Goal: Task Accomplishment & Management: Manage account settings

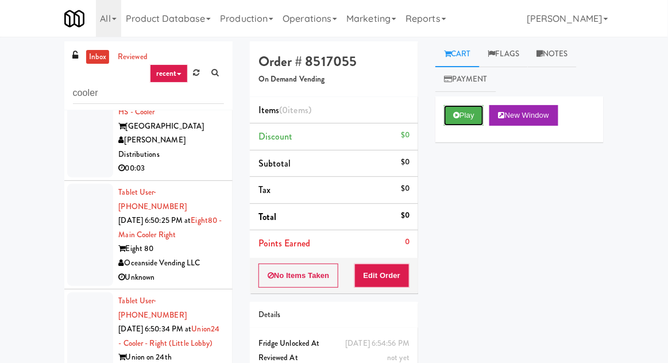
click at [451, 119] on button "Play" at bounding box center [464, 115] width 40 height 21
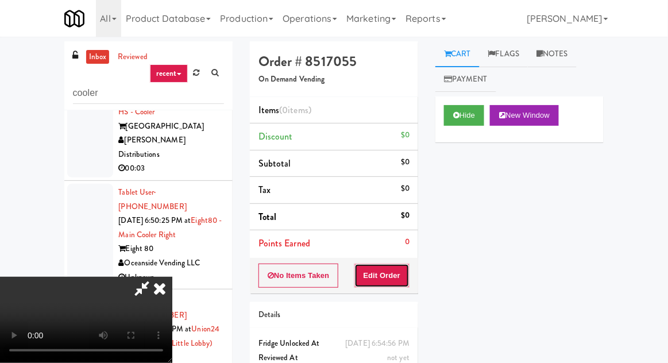
click at [381, 264] on button "Edit Order" at bounding box center [382, 276] width 56 height 24
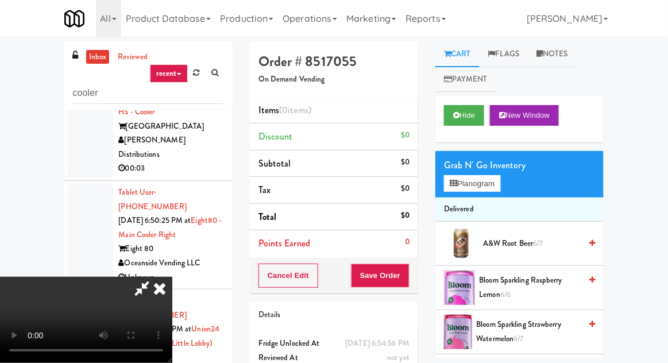
scroll to position [0, 0]
click at [509, 188] on div "Grab N' Go Inventory Planogram" at bounding box center [519, 174] width 168 height 47
click at [484, 177] on button "Planogram" at bounding box center [472, 183] width 56 height 17
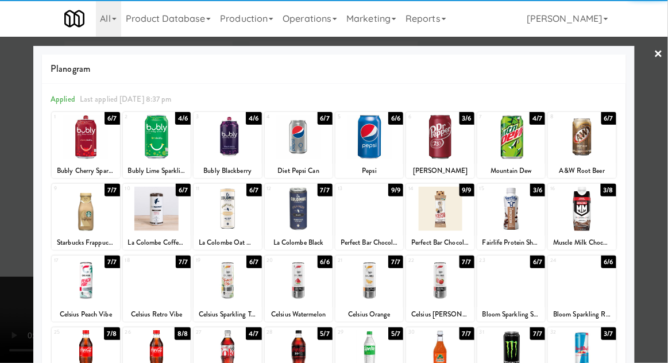
click at [63, 153] on div at bounding box center [86, 137] width 68 height 44
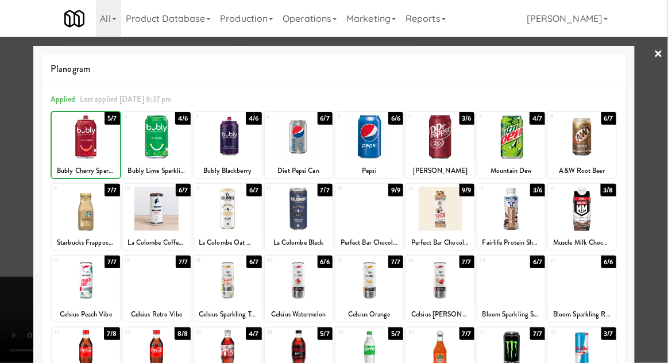
click at [14, 129] on div at bounding box center [334, 181] width 668 height 363
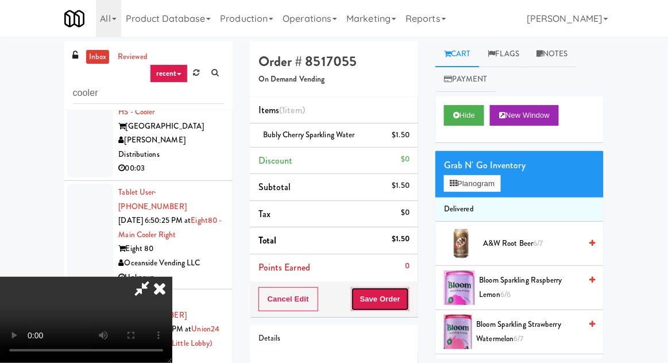
click at [405, 292] on button "Save Order" at bounding box center [380, 299] width 59 height 24
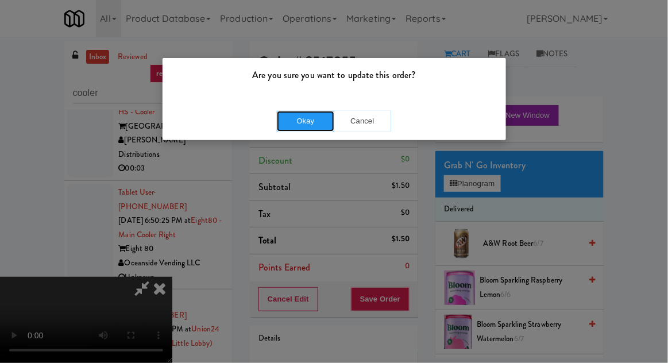
click at [289, 115] on button "Okay" at bounding box center [305, 121] width 57 height 21
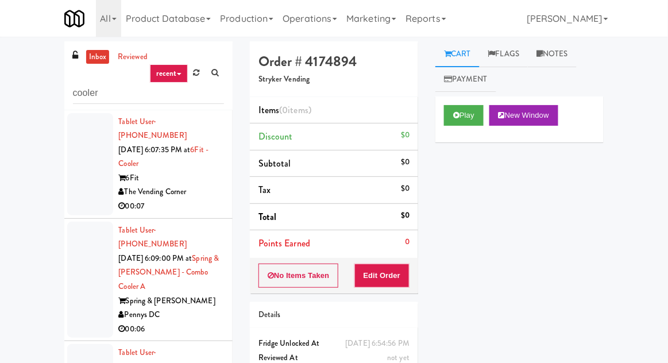
click at [86, 189] on div at bounding box center [90, 164] width 46 height 102
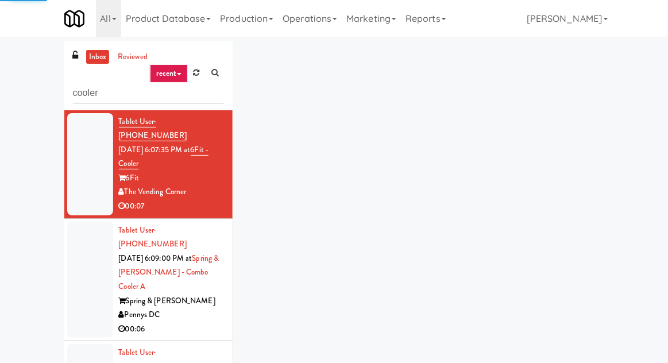
click at [85, 254] on div at bounding box center [90, 280] width 46 height 117
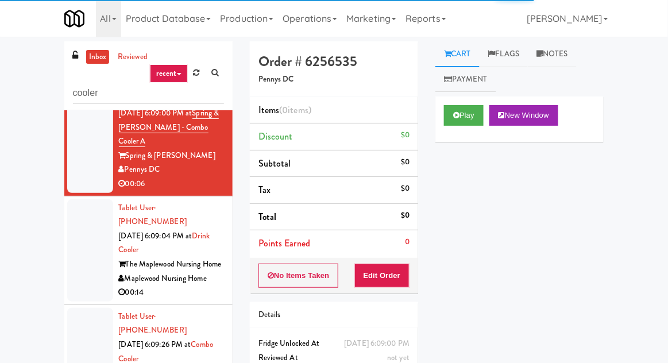
scroll to position [193, 0]
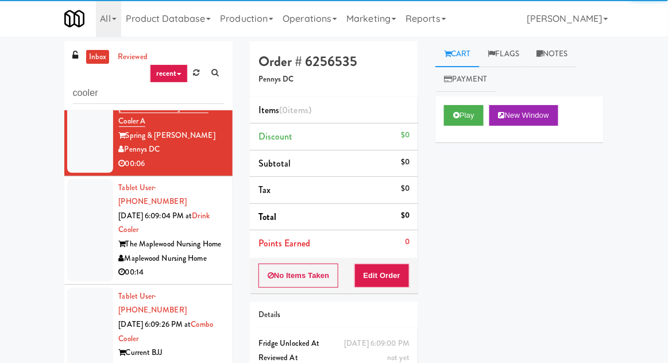
click at [88, 206] on div at bounding box center [90, 230] width 46 height 102
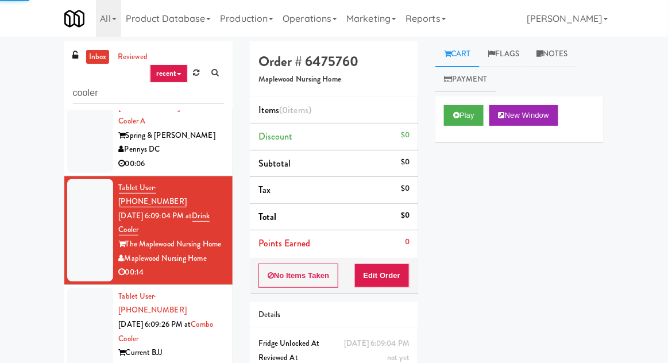
click at [78, 142] on div at bounding box center [90, 114] width 46 height 117
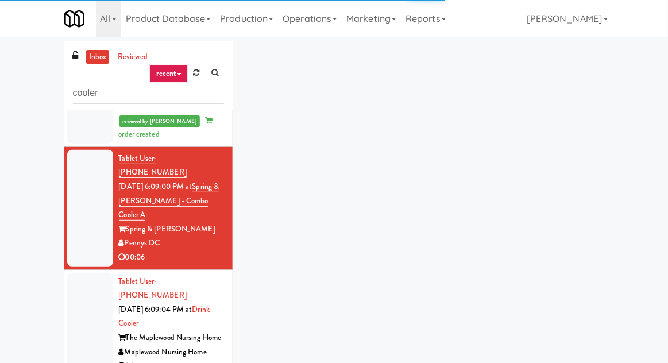
scroll to position [98, 0]
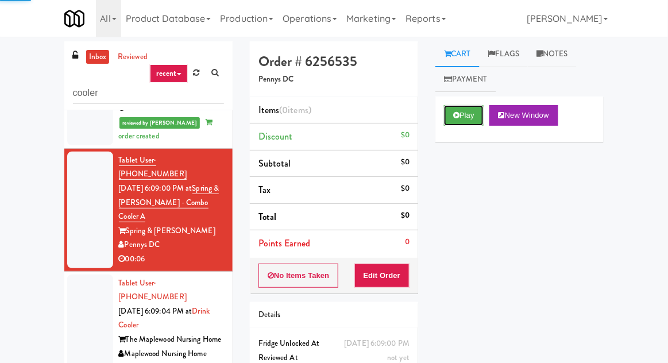
click at [457, 118] on icon at bounding box center [456, 114] width 6 height 7
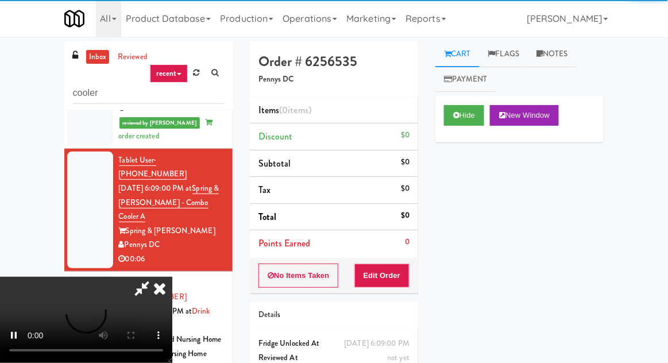
click at [398, 254] on li "Points Earned 0" at bounding box center [334, 243] width 168 height 26
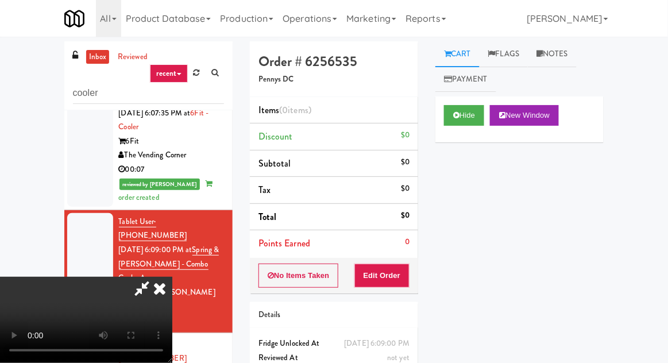
scroll to position [0, 0]
click at [405, 269] on button "Edit Order" at bounding box center [382, 276] width 56 height 24
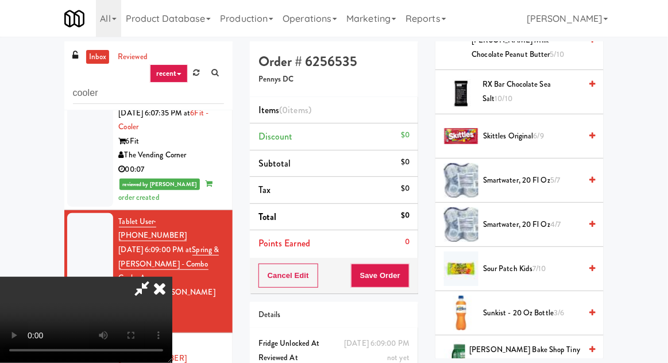
scroll to position [991, 0]
click at [527, 131] on span "Skittles Original 6/9" at bounding box center [532, 137] width 98 height 14
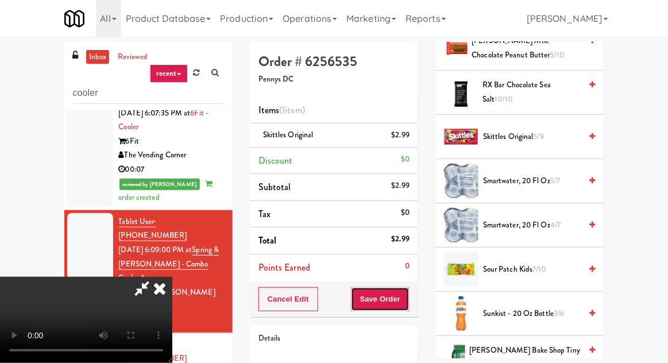
click at [403, 292] on button "Save Order" at bounding box center [380, 299] width 59 height 24
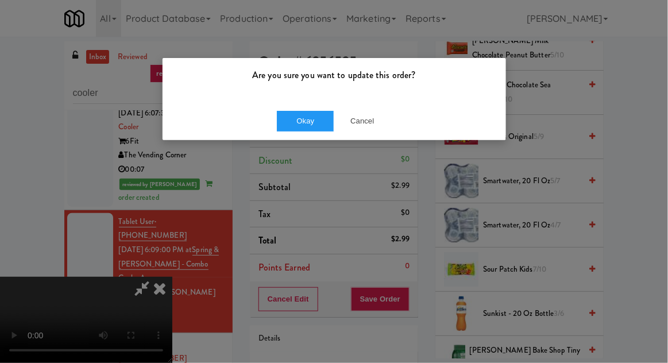
click at [294, 99] on div "Are you sure you want to update this order?" at bounding box center [333, 80] width 343 height 44
click at [300, 117] on button "Okay" at bounding box center [305, 121] width 57 height 21
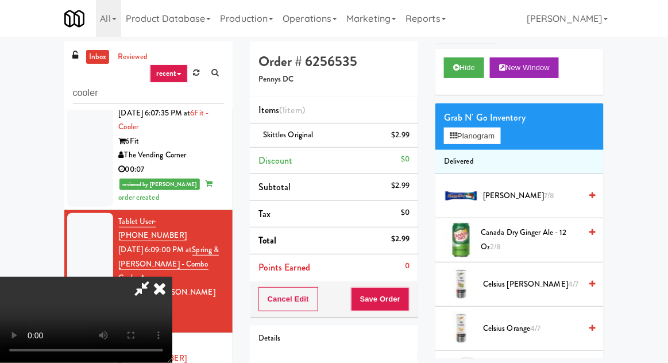
scroll to position [0, 0]
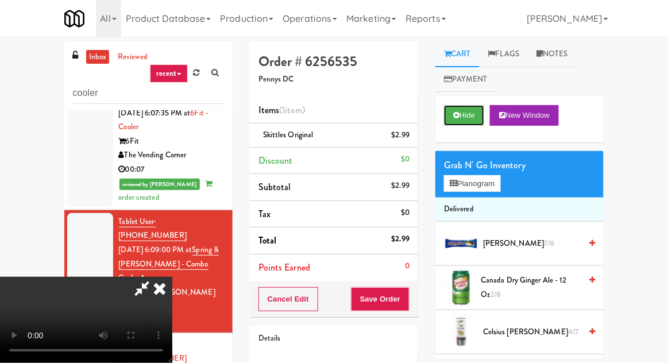
click at [458, 109] on button "Hide" at bounding box center [464, 115] width 40 height 21
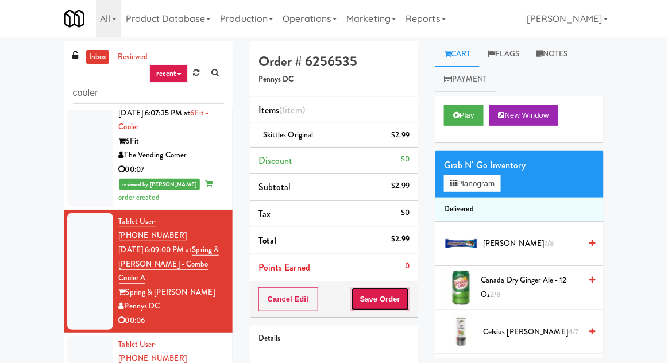
click at [400, 293] on button "Save Order" at bounding box center [380, 299] width 59 height 24
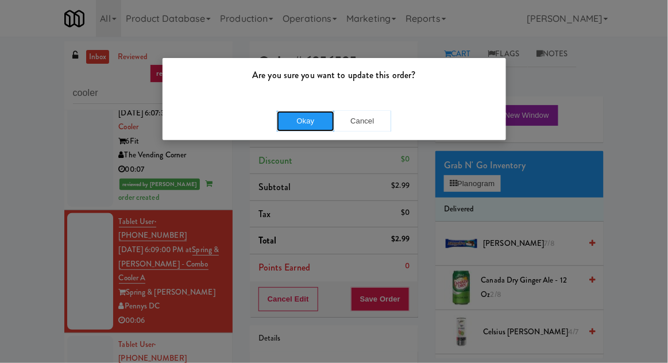
click at [308, 122] on button "Okay" at bounding box center [305, 121] width 57 height 21
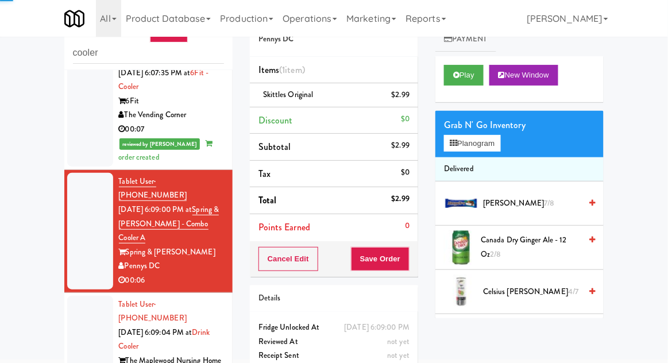
scroll to position [40, 0]
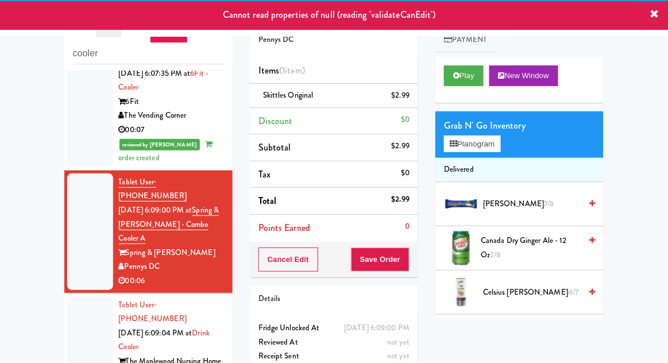
click at [86, 296] on div at bounding box center [90, 347] width 46 height 102
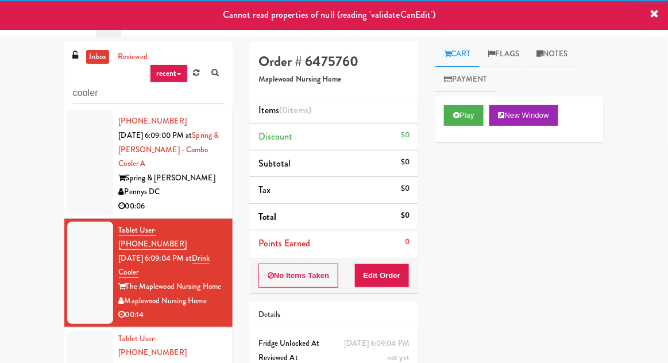
click at [73, 160] on div at bounding box center [90, 157] width 46 height 117
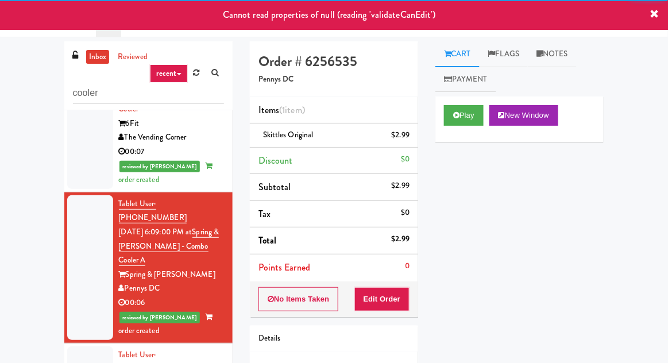
scroll to position [22, 0]
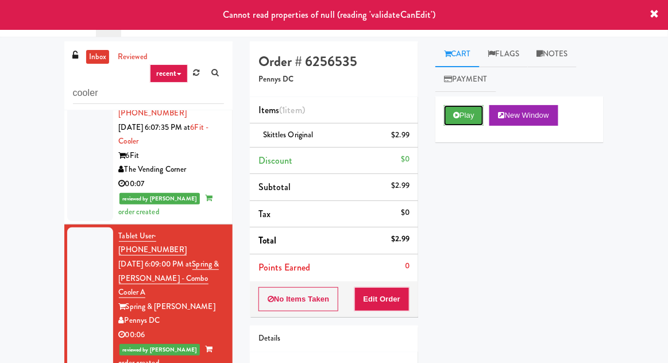
click at [469, 111] on button "Play" at bounding box center [464, 115] width 40 height 21
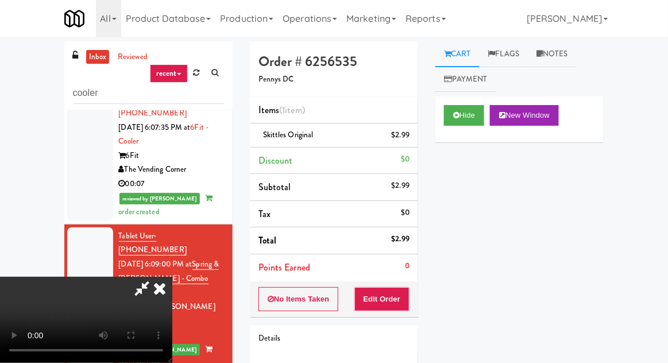
click at [667, 219] on div "inbox reviewed recent all unclear take inventory issue suspicious failed recent…" at bounding box center [334, 252] width 668 height 422
click at [404, 308] on button "Edit Order" at bounding box center [382, 299] width 56 height 24
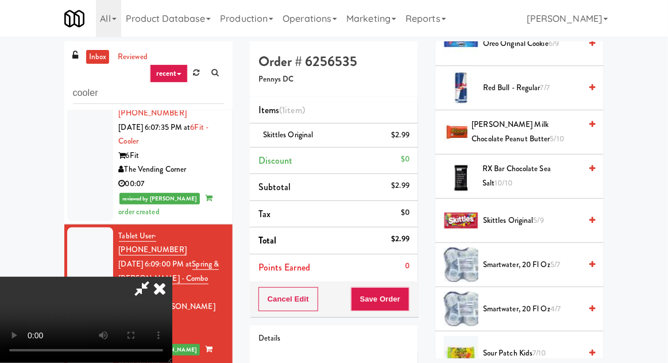
scroll to position [901, 0]
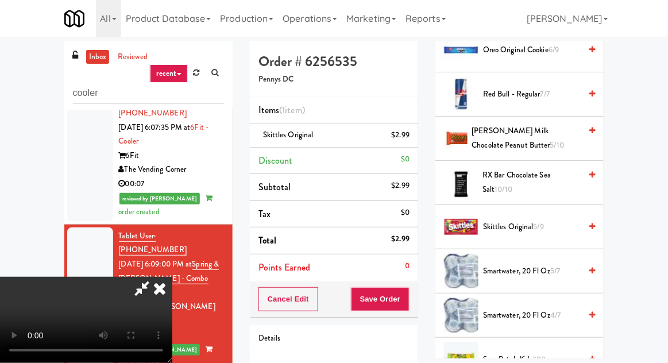
click at [505, 220] on span "Skittles Original 5/9" at bounding box center [532, 227] width 98 height 14
click at [404, 294] on button "Save Order" at bounding box center [380, 299] width 59 height 24
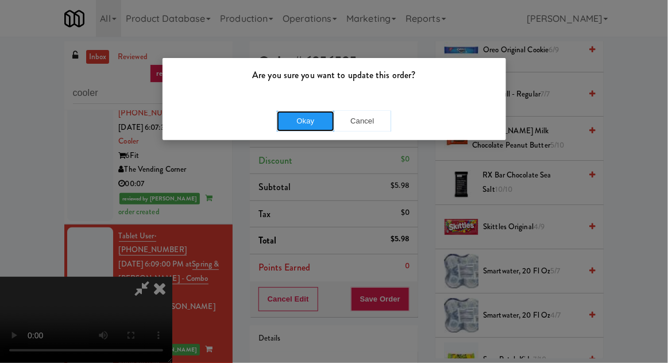
click at [284, 129] on button "Okay" at bounding box center [305, 121] width 57 height 21
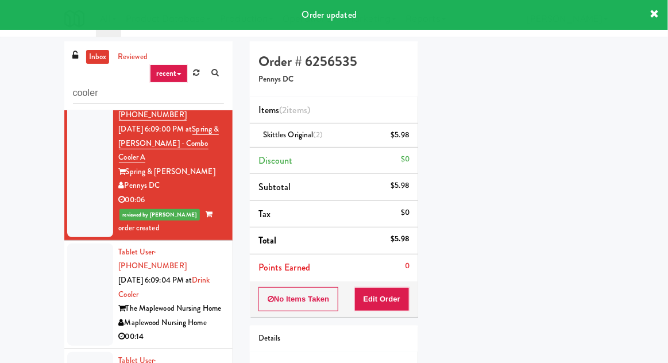
scroll to position [161, 0]
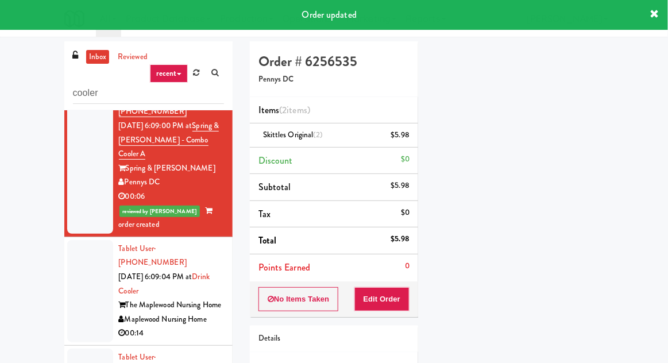
click at [87, 246] on div at bounding box center [90, 291] width 46 height 102
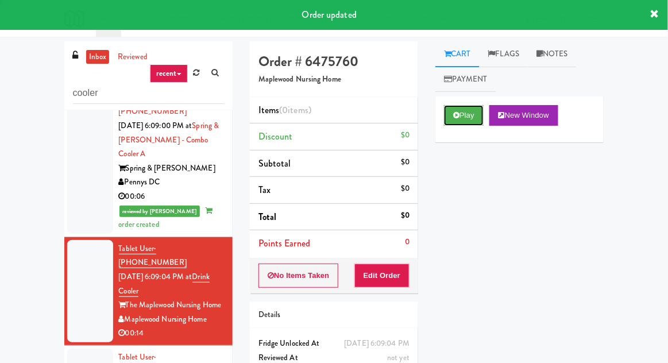
click at [447, 122] on button "Play" at bounding box center [464, 115] width 40 height 21
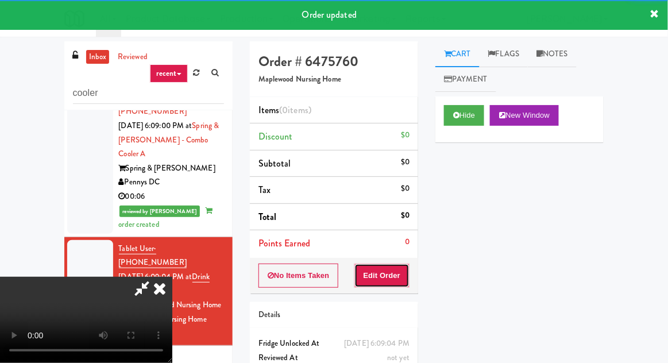
click at [402, 285] on button "Edit Order" at bounding box center [382, 276] width 56 height 24
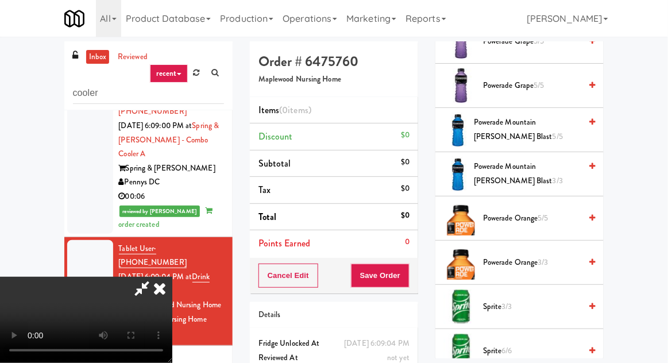
scroll to position [1531, 0]
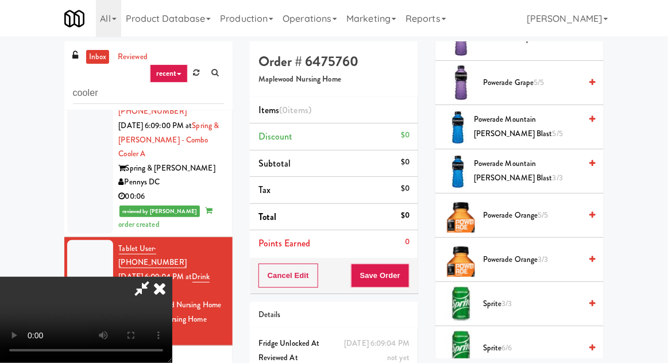
click at [560, 208] on span "Powerade Orange 5/5" at bounding box center [532, 215] width 98 height 14
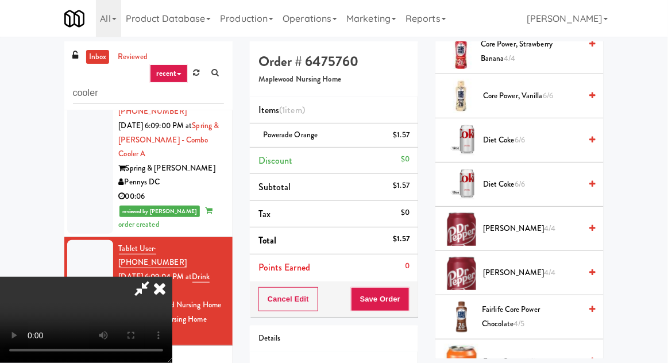
scroll to position [0, 0]
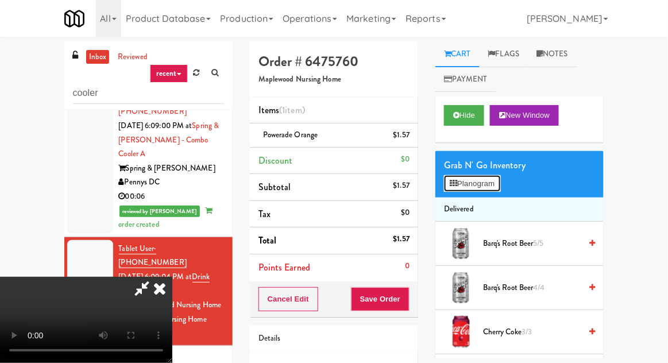
click at [473, 180] on button "Planogram" at bounding box center [472, 183] width 56 height 17
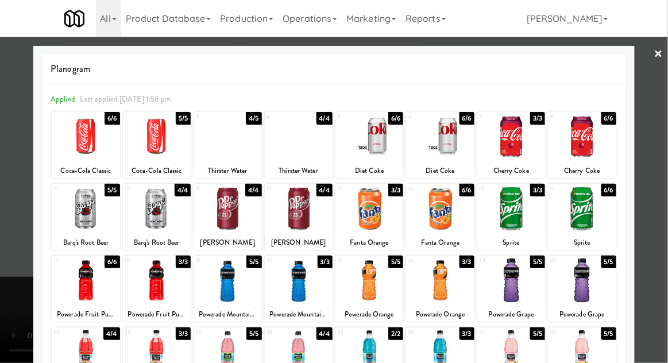
click at [274, 165] on div "Thirster Water" at bounding box center [298, 171] width 64 height 14
click at [292, 146] on div at bounding box center [299, 137] width 68 height 44
click at [24, 238] on div at bounding box center [334, 181] width 668 height 363
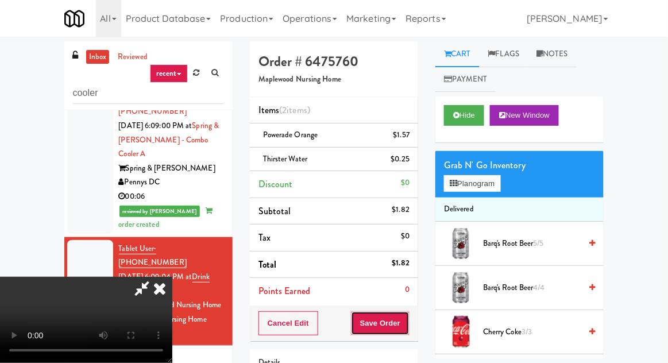
click at [406, 319] on button "Save Order" at bounding box center [380, 323] width 59 height 24
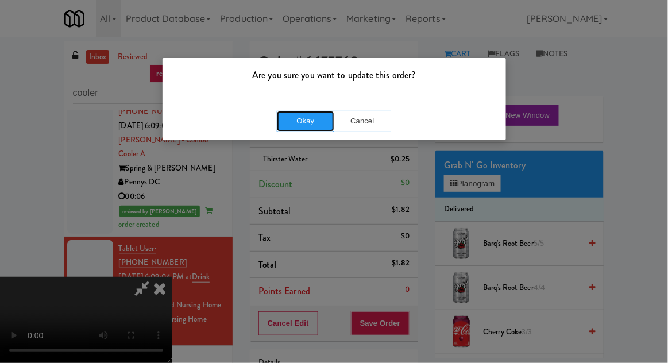
click at [286, 123] on button "Okay" at bounding box center [305, 121] width 57 height 21
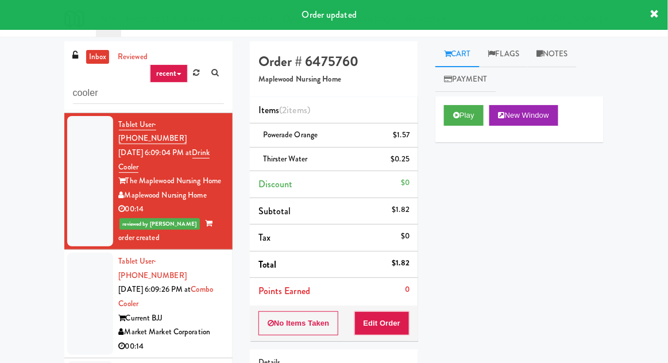
scroll to position [286, 0]
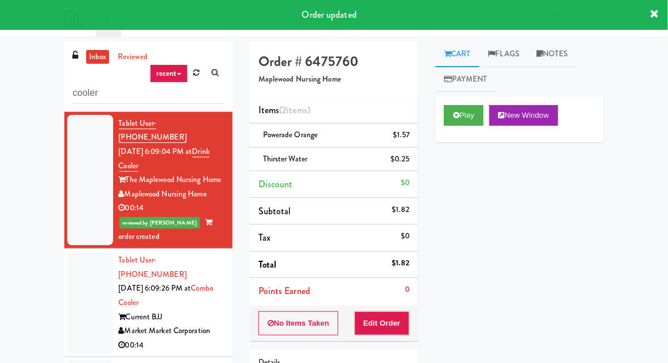
click at [73, 262] on div at bounding box center [90, 302] width 46 height 102
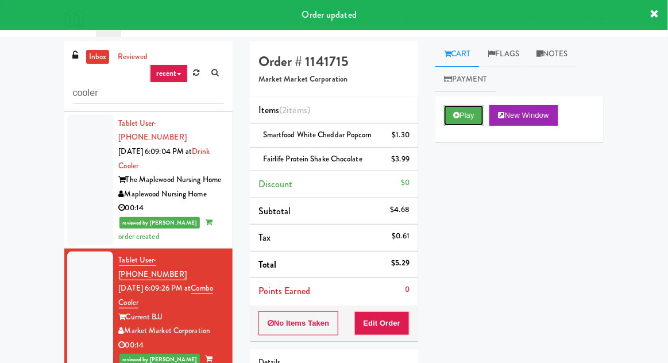
click at [446, 120] on button "Play" at bounding box center [464, 115] width 40 height 21
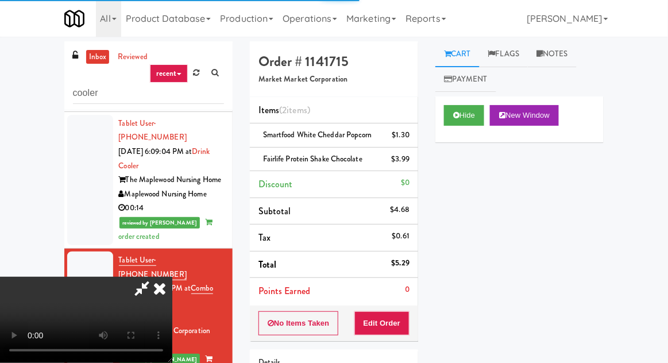
click at [65, 176] on li "Tablet User · (601) 810-0039 [DATE] 6:09:04 PM at Drink Cooler The Maplewood Nu…" at bounding box center [148, 180] width 168 height 137
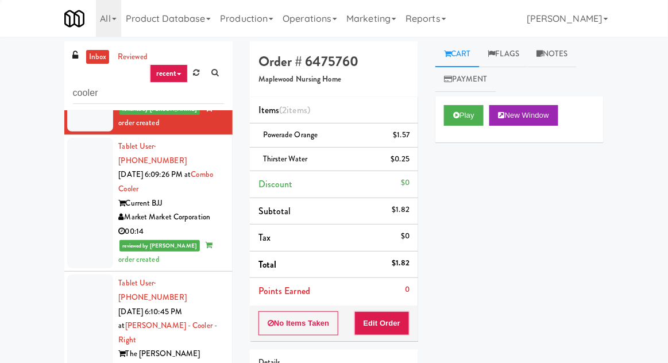
click at [83, 274] on div at bounding box center [90, 332] width 46 height 117
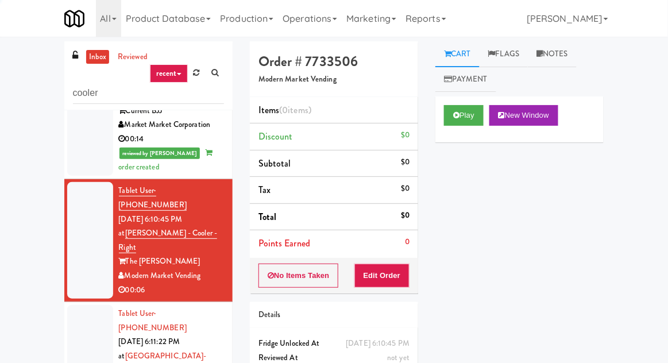
click at [88, 305] on div at bounding box center [90, 363] width 46 height 117
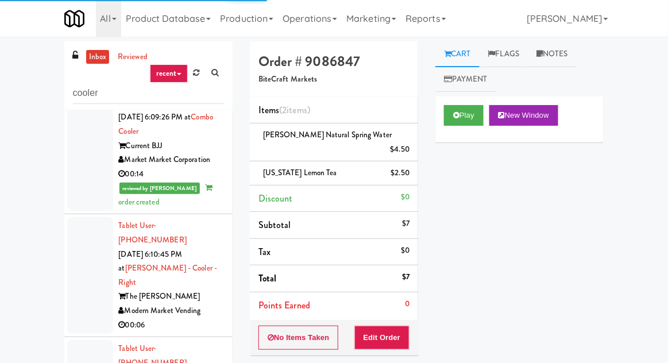
scroll to position [459, 0]
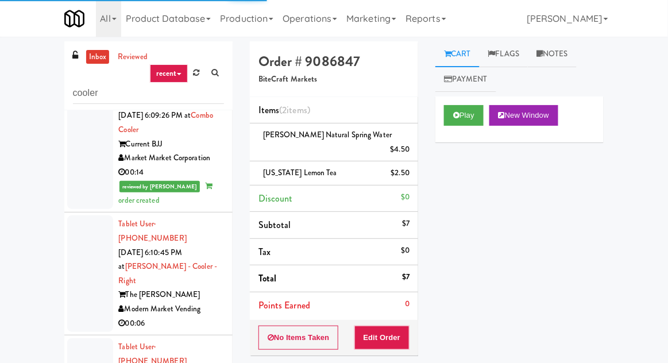
click at [87, 215] on div at bounding box center [90, 273] width 46 height 117
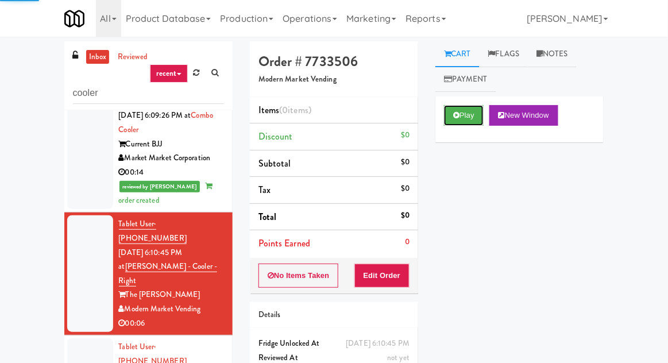
click at [454, 118] on icon at bounding box center [456, 114] width 6 height 7
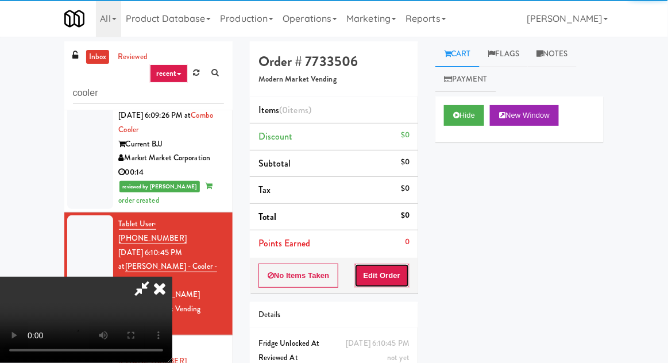
click at [374, 265] on button "Edit Order" at bounding box center [382, 276] width 56 height 24
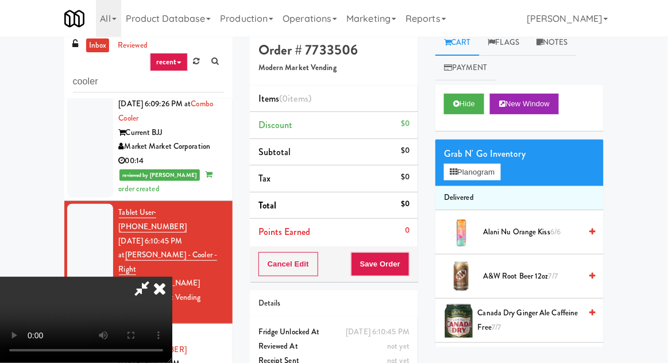
scroll to position [44, 0]
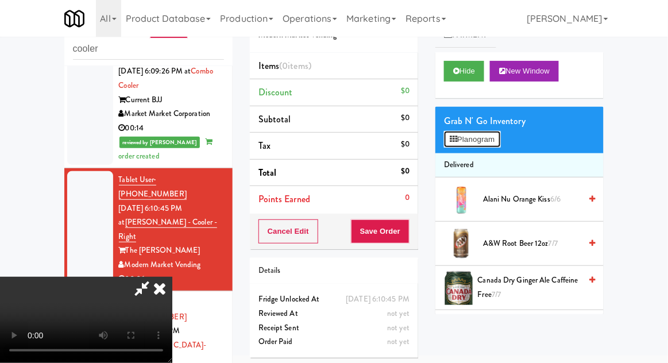
click at [445, 146] on button "Planogram" at bounding box center [472, 139] width 56 height 17
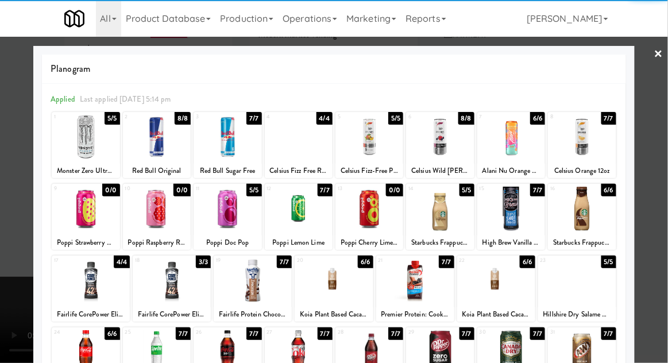
click at [606, 164] on div "Celsius Orange 12oz" at bounding box center [581, 171] width 64 height 14
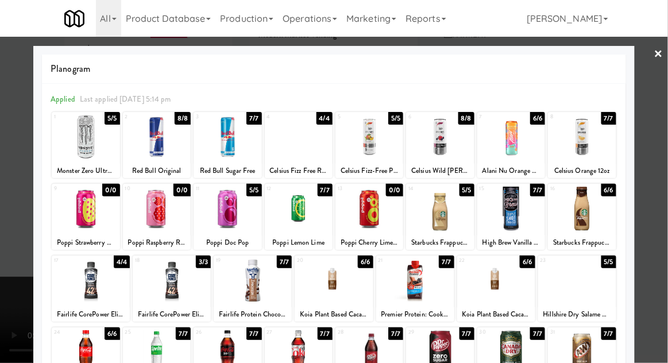
click at [648, 156] on div at bounding box center [334, 181] width 668 height 363
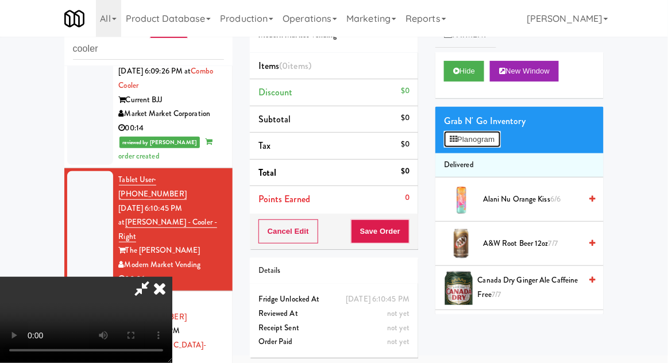
click at [459, 142] on button "Planogram" at bounding box center [472, 139] width 56 height 17
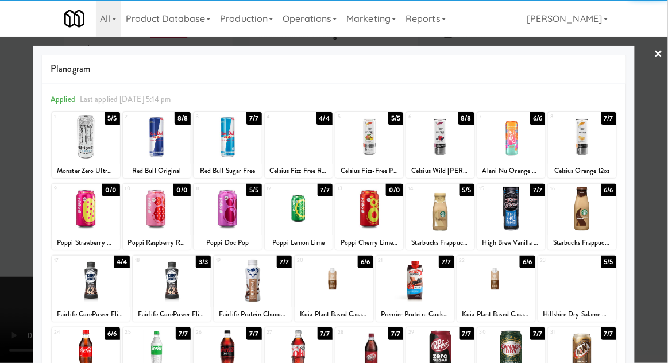
click at [581, 134] on div at bounding box center [582, 137] width 68 height 44
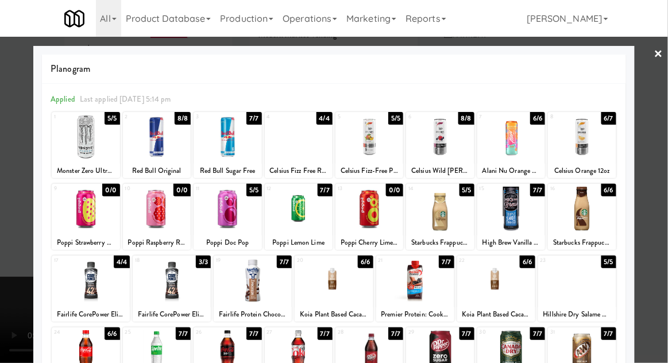
click at [644, 173] on div at bounding box center [334, 181] width 668 height 363
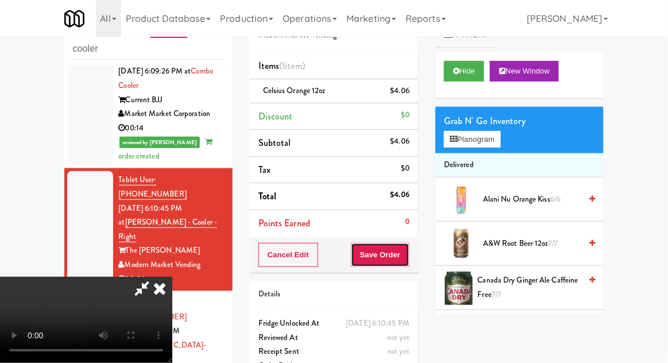
click at [407, 246] on button "Save Order" at bounding box center [380, 255] width 59 height 24
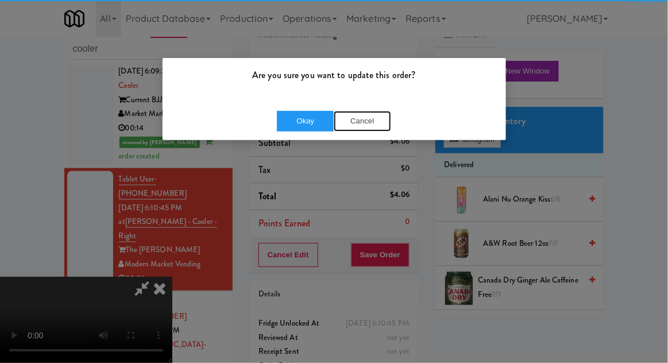
click at [337, 111] on button "Cancel" at bounding box center [362, 121] width 57 height 21
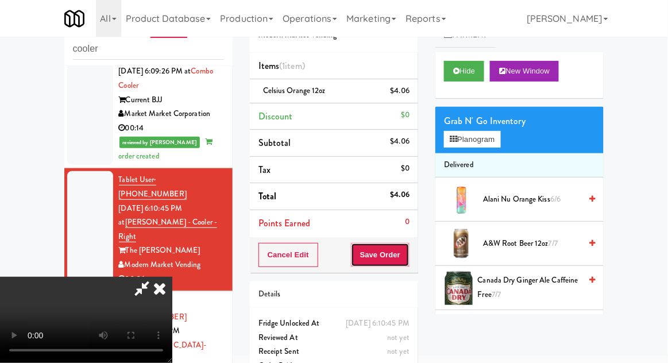
click at [408, 252] on button "Save Order" at bounding box center [380, 255] width 59 height 24
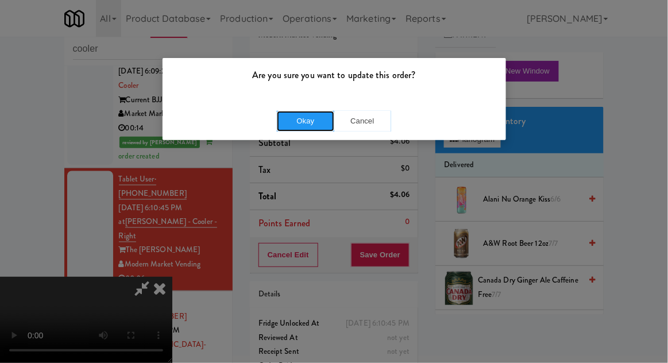
click at [309, 121] on button "Okay" at bounding box center [305, 121] width 57 height 21
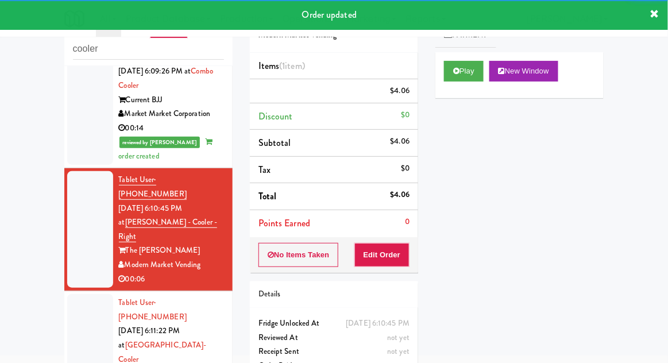
click at [66, 291] on li "Tablet User · (224) 515-5307 [DATE] 6:11:22 PM at [GEOGRAPHIC_DATA]-[GEOGRAPHIC…" at bounding box center [148, 352] width 168 height 123
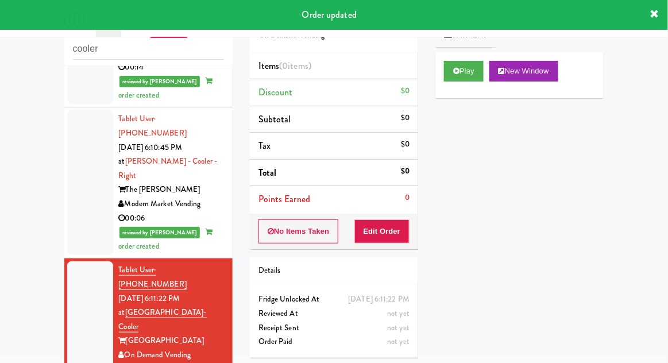
scroll to position [520, 0]
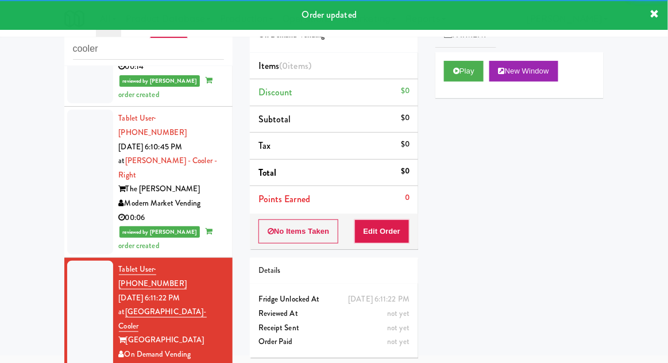
click at [450, 88] on div "Play New Window" at bounding box center [519, 75] width 168 height 46
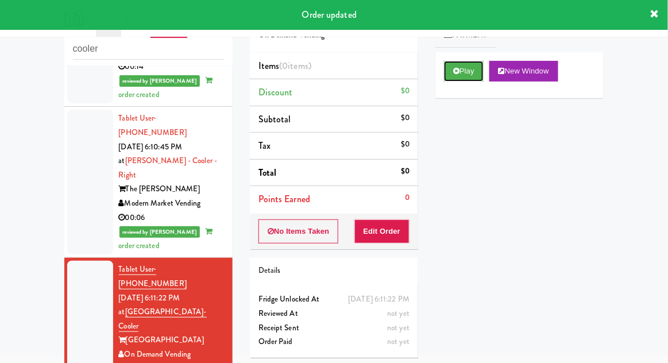
click at [454, 67] on icon at bounding box center [456, 70] width 6 height 7
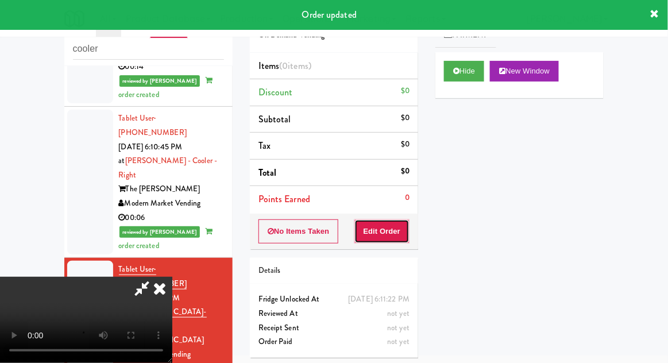
click at [378, 219] on button "Edit Order" at bounding box center [382, 231] width 56 height 24
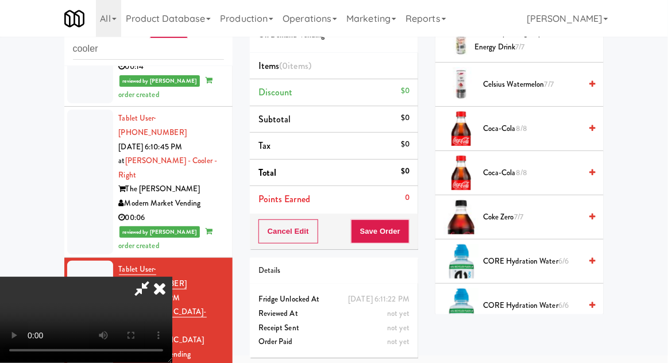
scroll to position [563, 0]
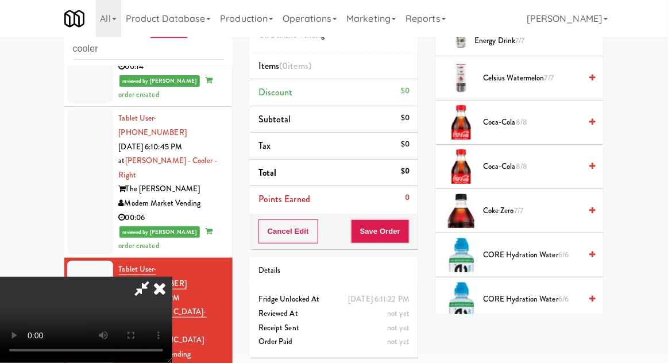
click at [569, 212] on span "Coke Zero 7/7" at bounding box center [532, 211] width 98 height 14
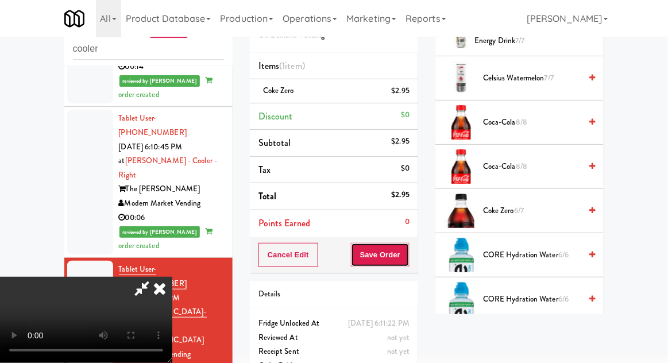
click at [408, 249] on button "Save Order" at bounding box center [380, 255] width 59 height 24
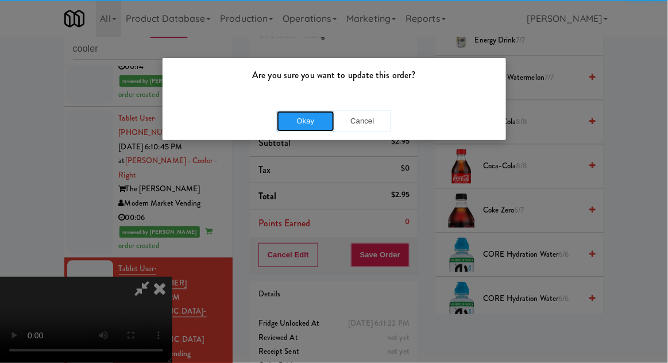
click at [304, 121] on button "Okay" at bounding box center [305, 121] width 57 height 21
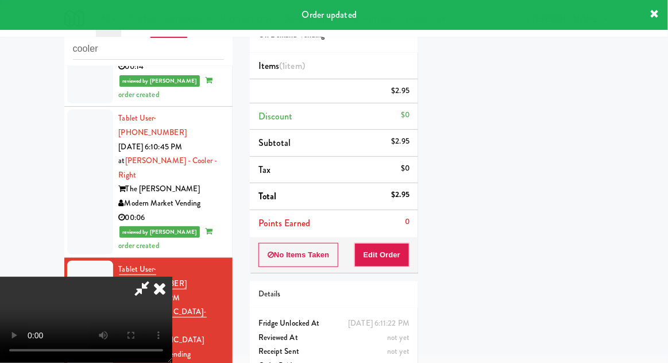
scroll to position [113, 0]
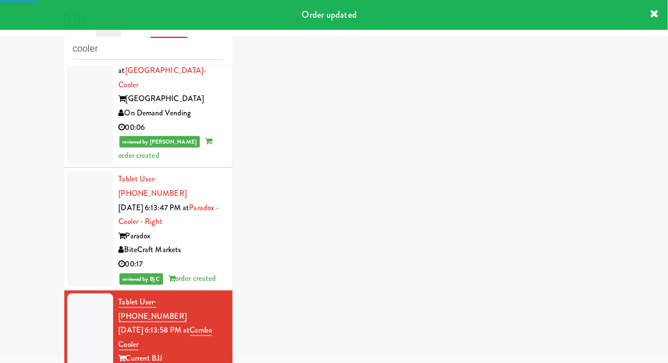
scroll to position [762, 0]
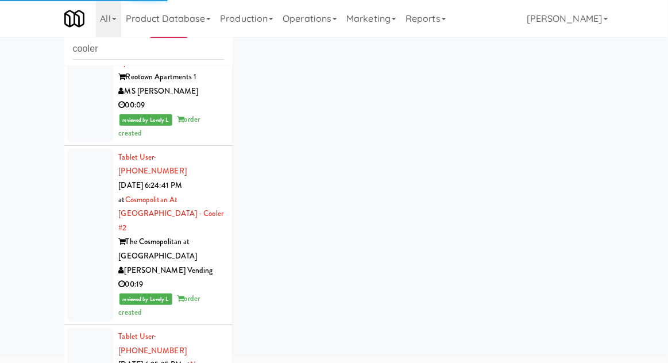
scroll to position [1925, 0]
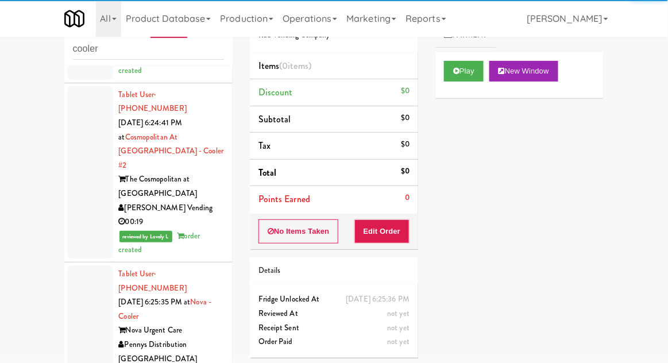
scroll to position [1982, 0]
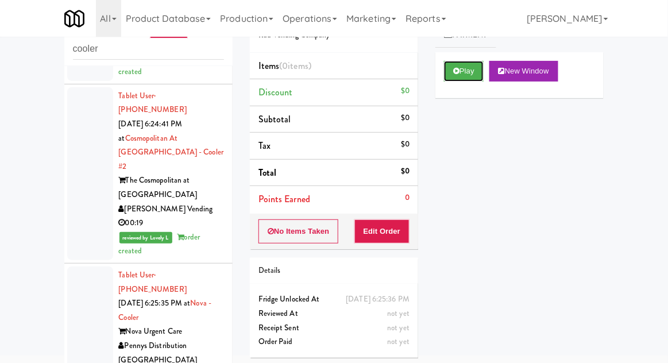
click at [465, 79] on button "Play" at bounding box center [464, 71] width 40 height 21
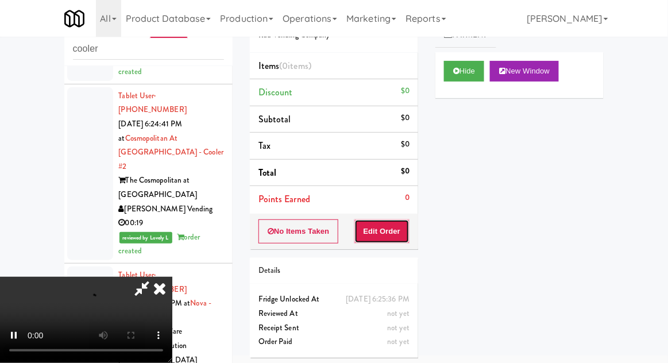
click at [380, 236] on button "Edit Order" at bounding box center [382, 231] width 56 height 24
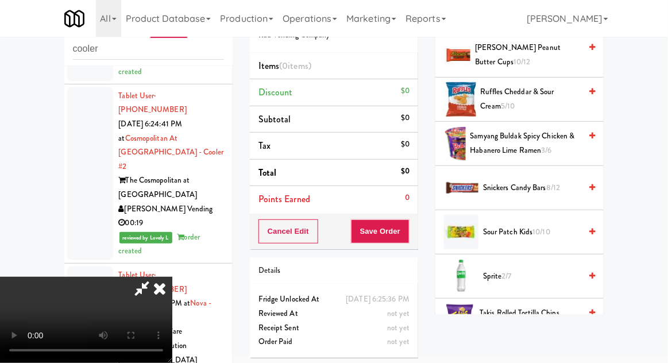
scroll to position [1250, 0]
click at [565, 255] on li "Sprite 2/7" at bounding box center [519, 276] width 168 height 44
click at [407, 235] on button "Save Order" at bounding box center [380, 231] width 59 height 24
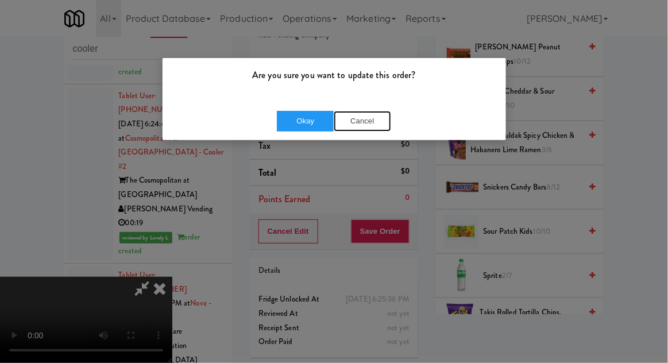
click at [357, 127] on button "Cancel" at bounding box center [362, 121] width 57 height 21
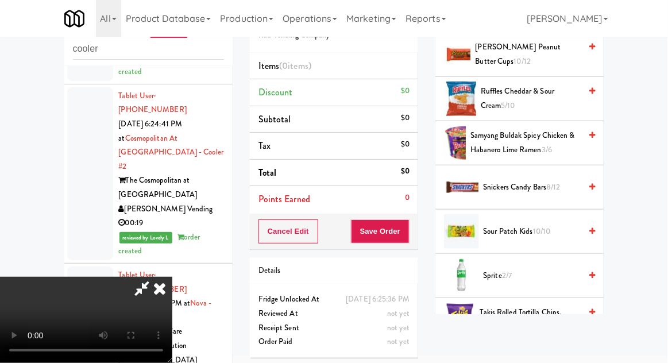
click at [552, 269] on span "Sprite 2/7" at bounding box center [532, 276] width 98 height 14
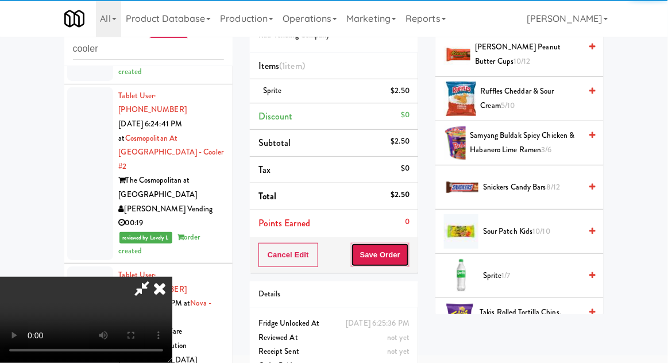
click at [408, 247] on button "Save Order" at bounding box center [380, 255] width 59 height 24
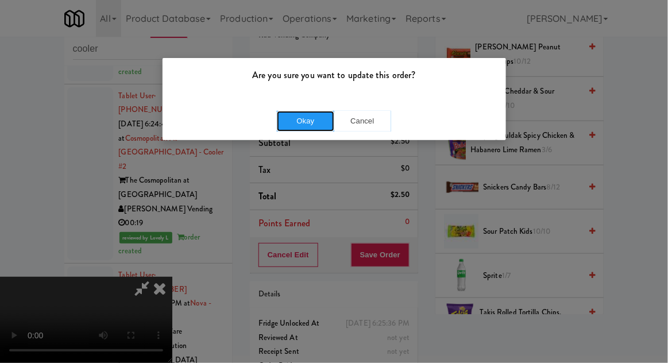
click at [293, 130] on button "Okay" at bounding box center [305, 121] width 57 height 21
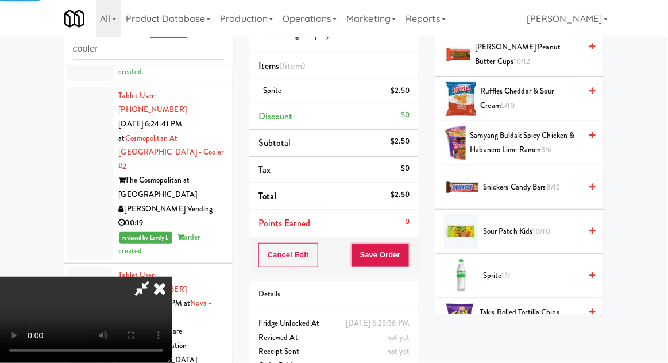
scroll to position [113, 0]
